Goal: Find specific page/section

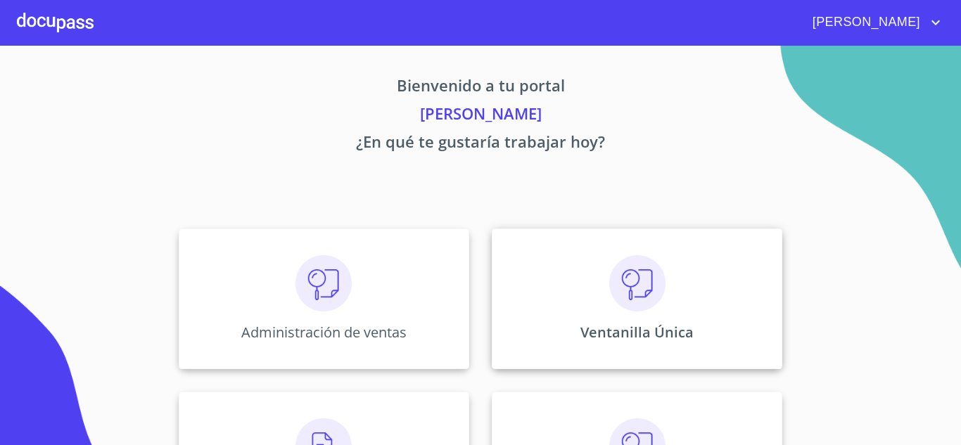
click at [651, 269] on img at bounding box center [637, 283] width 56 height 56
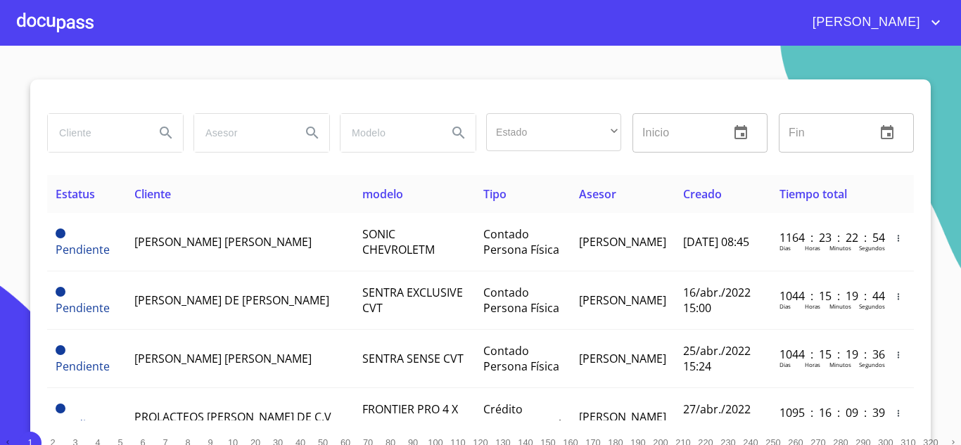
click at [101, 136] on input "search" at bounding box center [96, 133] width 96 height 38
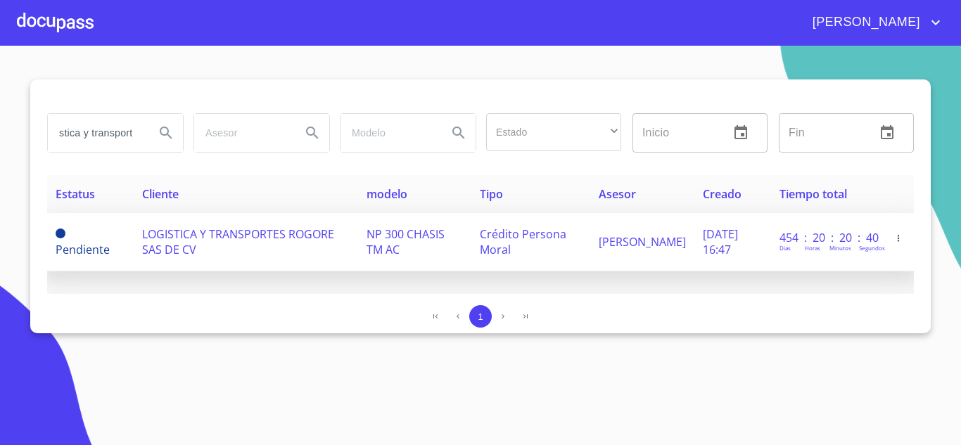
type input "logistica y transport"
click at [197, 233] on span "LOGISTICA Y TRANSPORTES ROGORE SAS DE CV" at bounding box center [238, 242] width 192 height 31
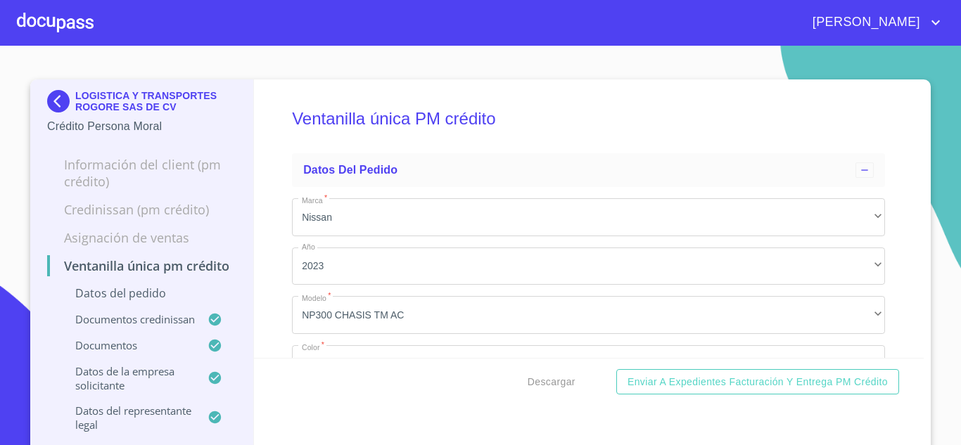
click at [667, 123] on h5 "Ventanilla única PM crédito" at bounding box center [588, 119] width 593 height 58
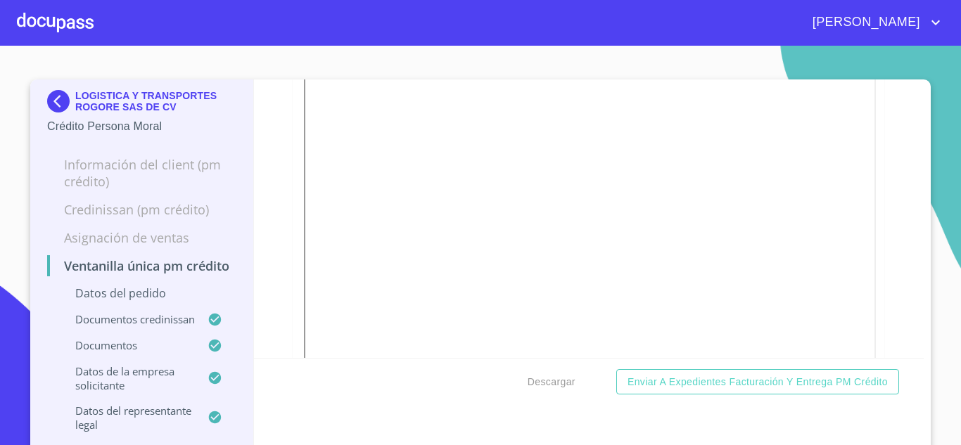
scroll to position [774, 0]
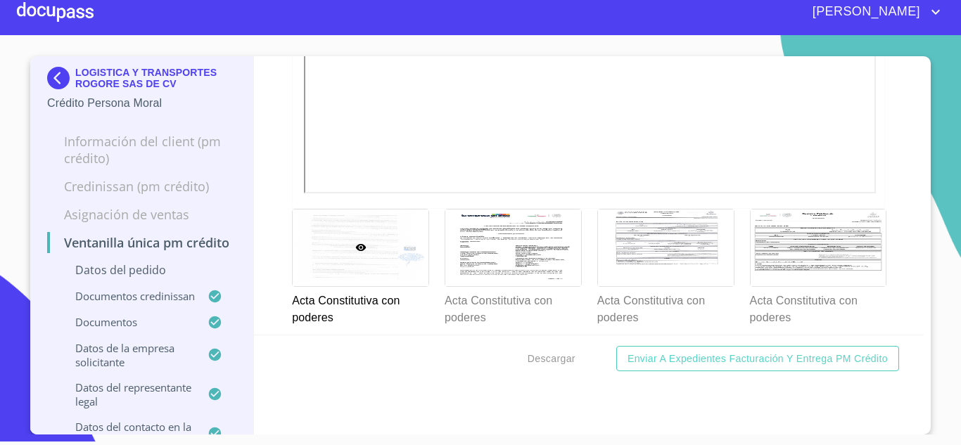
scroll to position [4832, 0]
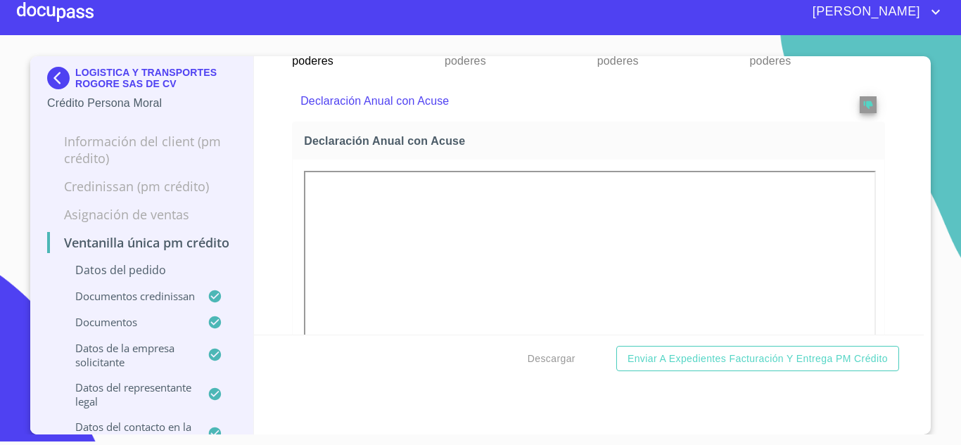
click at [536, 70] on p "Acta Constitutiva con poderes" at bounding box center [513, 49] width 136 height 39
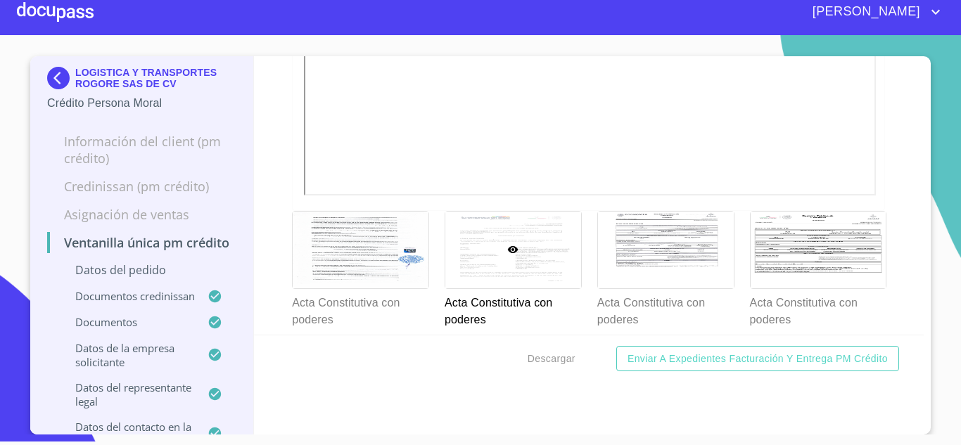
scroll to position [4869, 0]
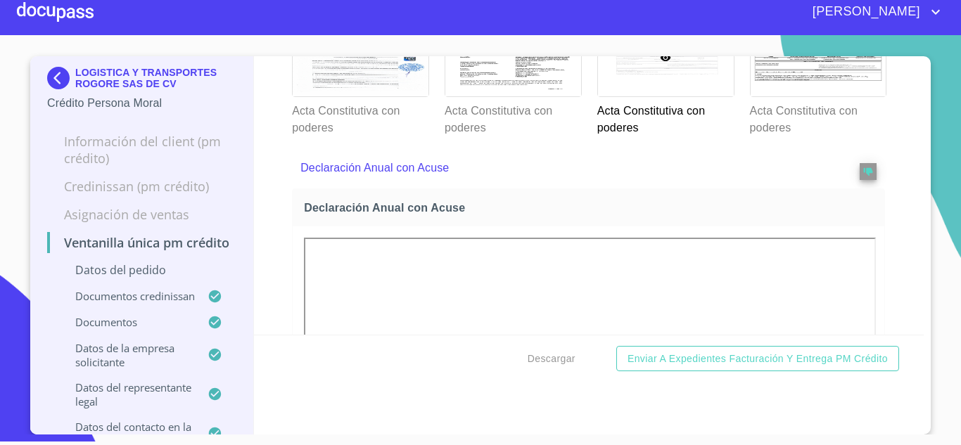
scroll to position [5080, 0]
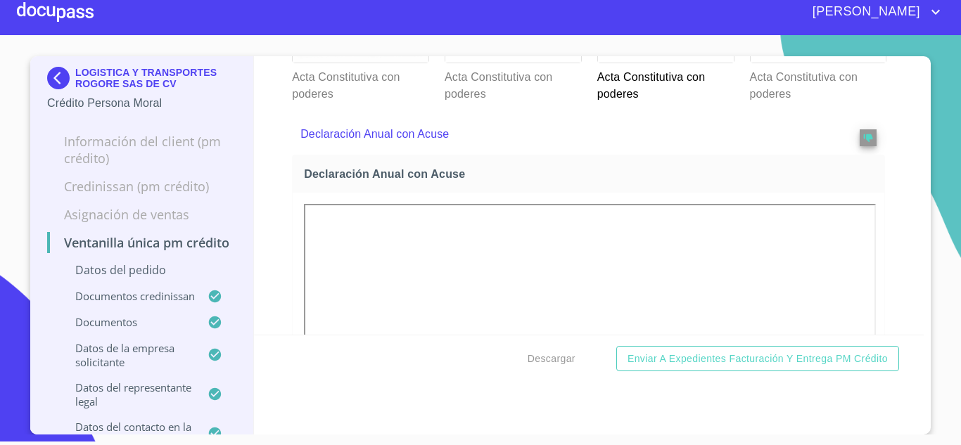
click at [497, 63] on div at bounding box center [513, 24] width 136 height 77
click at [632, 63] on div at bounding box center [666, 24] width 136 height 77
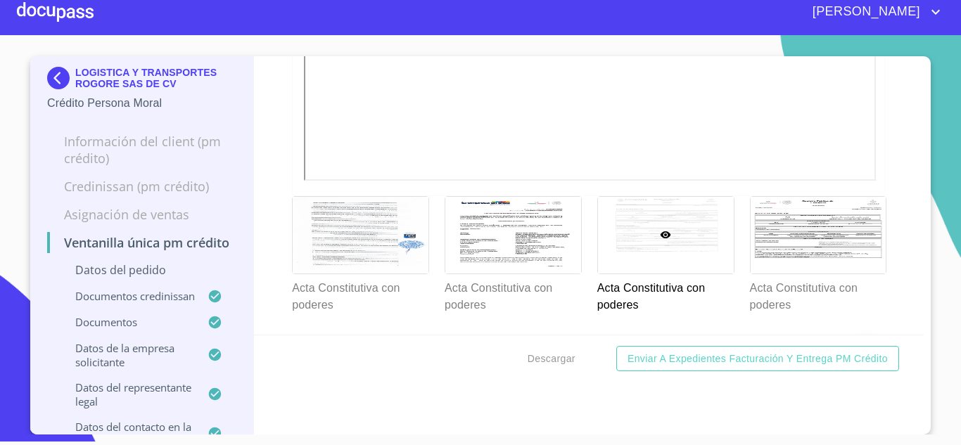
scroll to position [5221, 0]
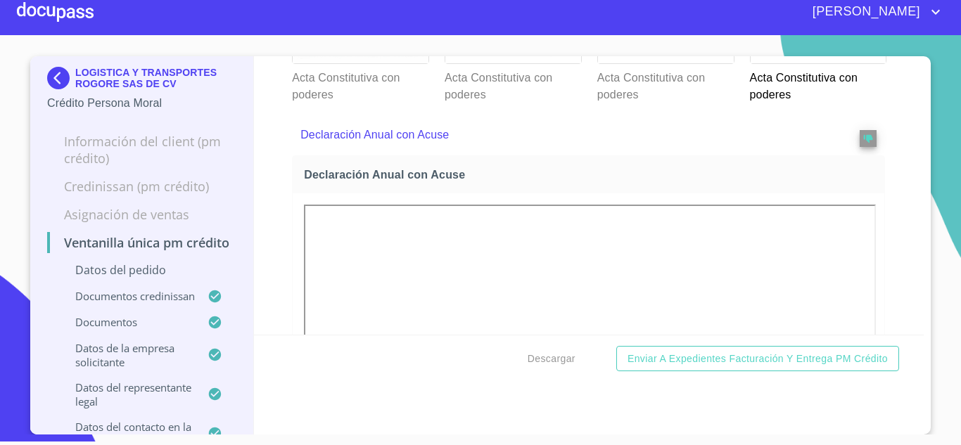
scroll to position [5080, 0]
click at [665, 63] on div at bounding box center [666, 24] width 136 height 77
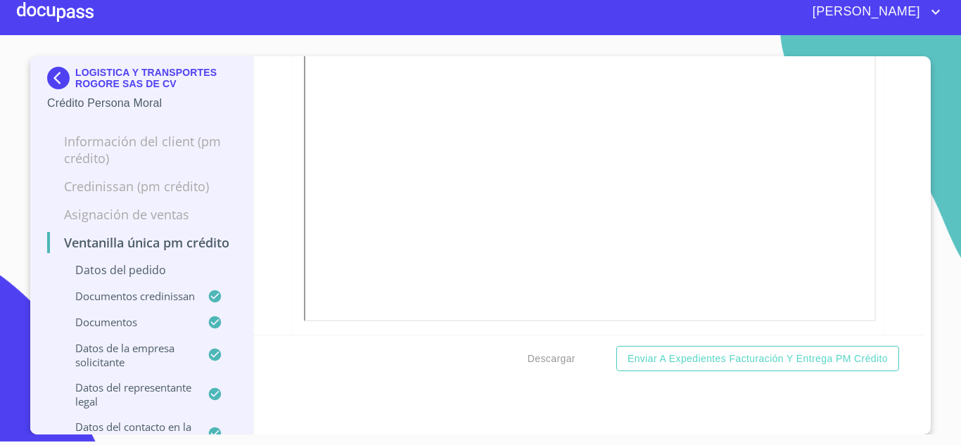
drag, startPoint x: 960, startPoint y: 0, endPoint x: 621, endPoint y: 77, distance: 347.6
